Goal: Task Accomplishment & Management: Manage account settings

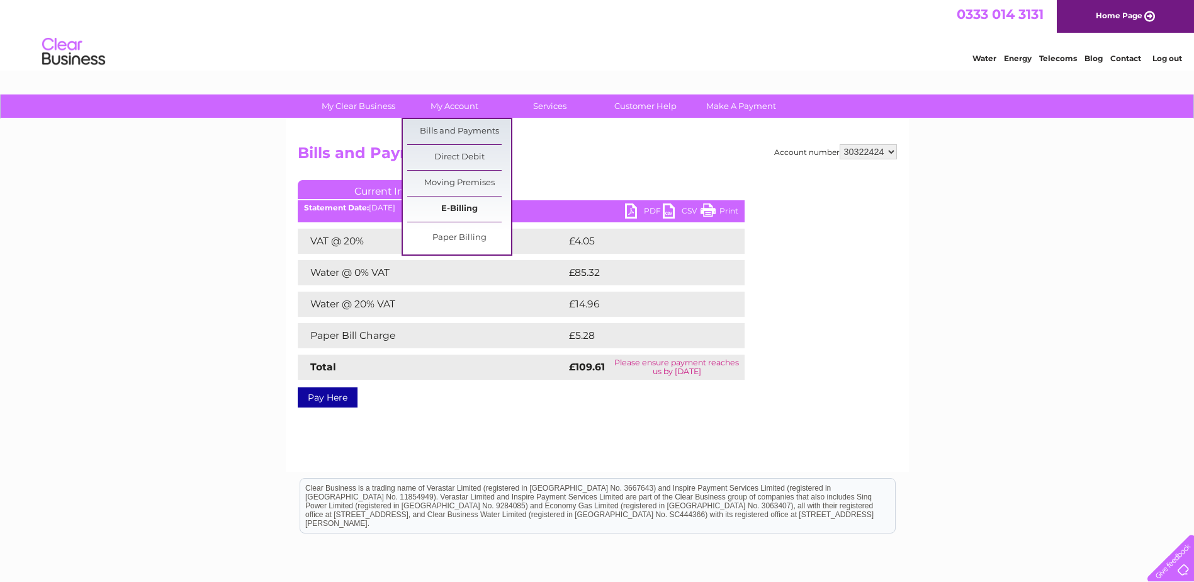
click at [463, 203] on link "E-Billing" at bounding box center [459, 208] width 104 height 25
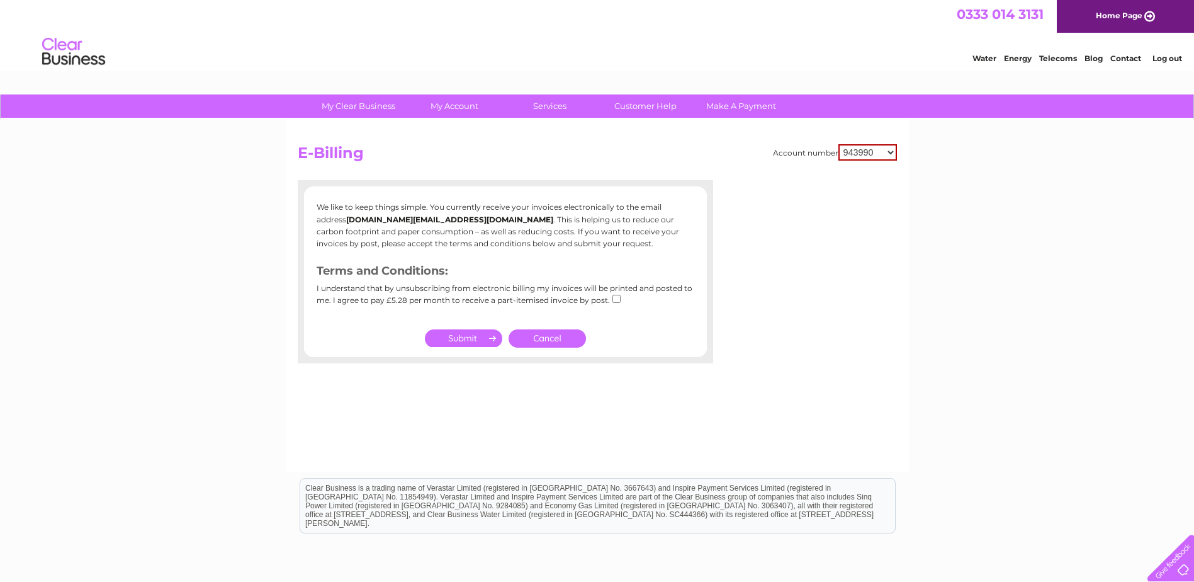
click at [863, 153] on select "943990 997180 1100436 1136008 1145621 3025650 30264716 30265126 30274253 302771…" at bounding box center [867, 152] width 59 height 16
select select "30322424"
click at [838, 144] on select "943990 997180 1100436 1136008 1145621 3025650 30264716 30265126 30274253 302771…" at bounding box center [867, 152] width 59 height 16
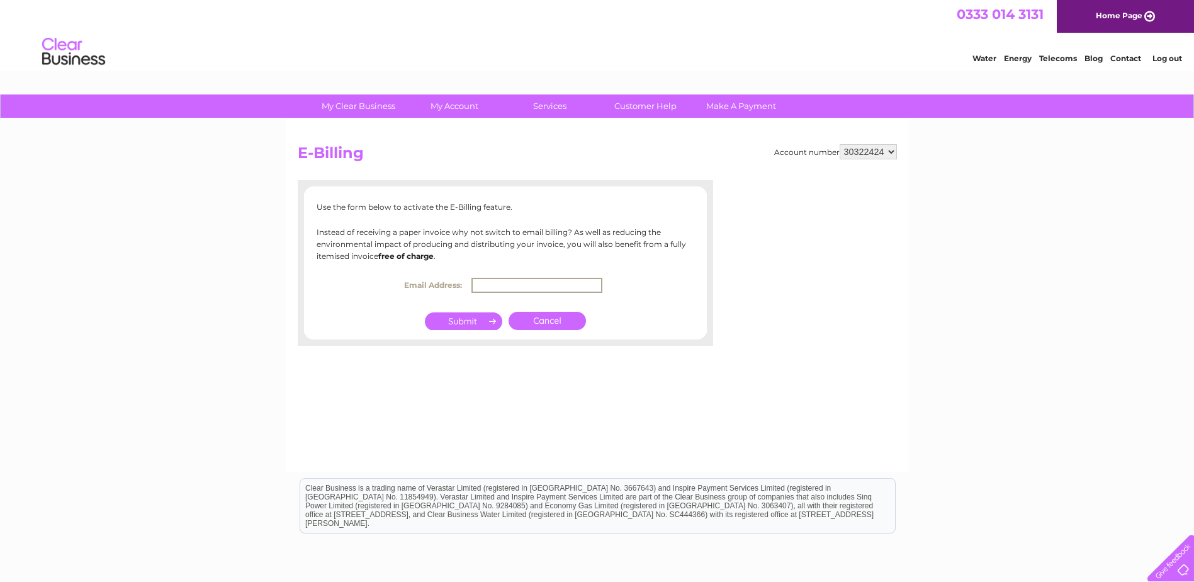
click at [567, 282] on input "text" at bounding box center [536, 285] width 131 height 15
type input "[DOMAIN_NAME][EMAIL_ADDRESS][DOMAIN_NAME]"
click at [467, 318] on input "submit" at bounding box center [463, 320] width 77 height 18
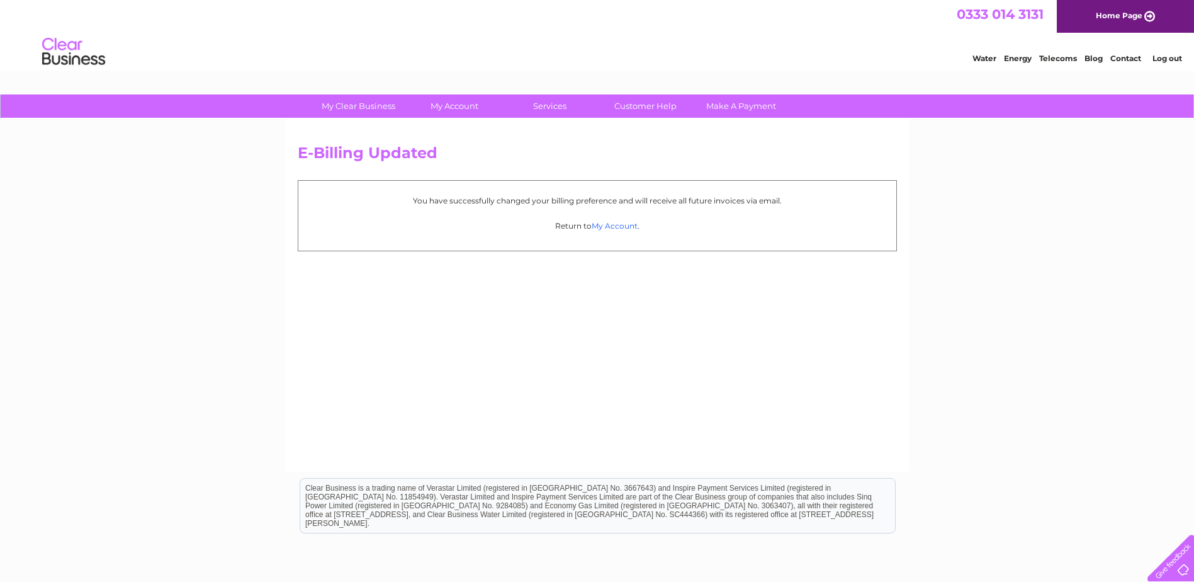
click at [601, 227] on link "My Account" at bounding box center [615, 225] width 46 height 9
